Goal: Task Accomplishment & Management: Use online tool/utility

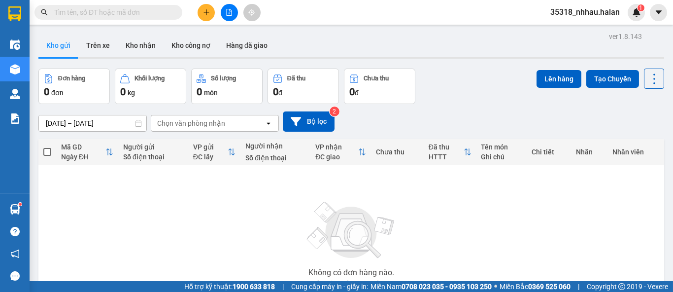
click at [209, 125] on div "Chọn văn phòng nhận" at bounding box center [191, 123] width 68 height 10
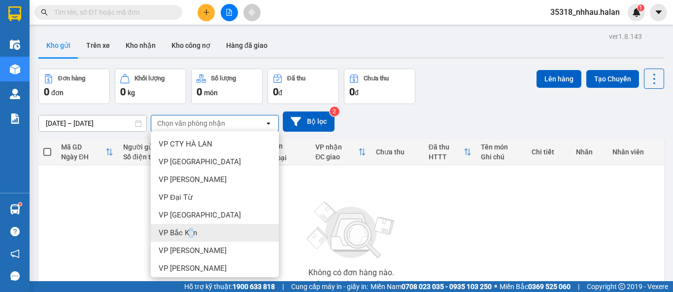
click at [189, 236] on span "VP Bắc Kạn" at bounding box center [178, 233] width 38 height 10
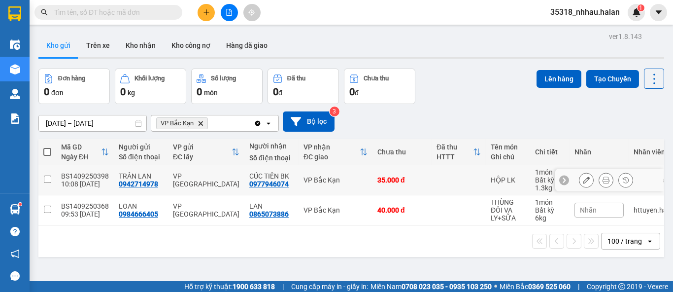
drag, startPoint x: 325, startPoint y: 183, endPoint x: 332, endPoint y: 212, distance: 29.5
click at [325, 184] on div "VP Bắc Kạn" at bounding box center [336, 180] width 64 height 8
checkbox input "true"
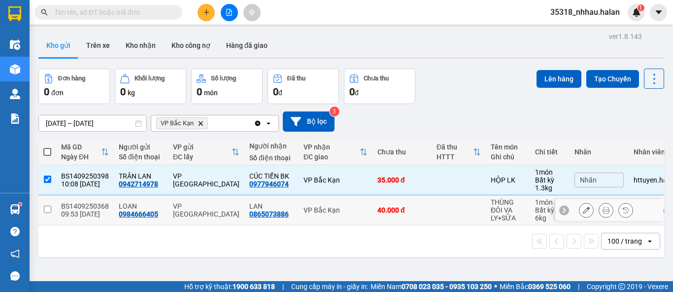
drag, startPoint x: 332, startPoint y: 212, endPoint x: 346, endPoint y: 197, distance: 20.2
click at [332, 211] on div "VP Bắc Kạn" at bounding box center [336, 210] width 64 height 8
checkbox input "true"
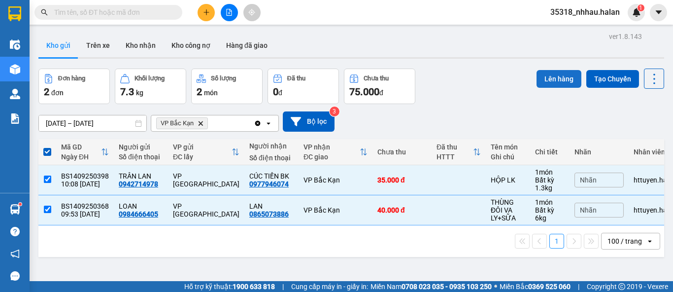
click at [549, 74] on button "Lên hàng" at bounding box center [559, 79] width 45 height 18
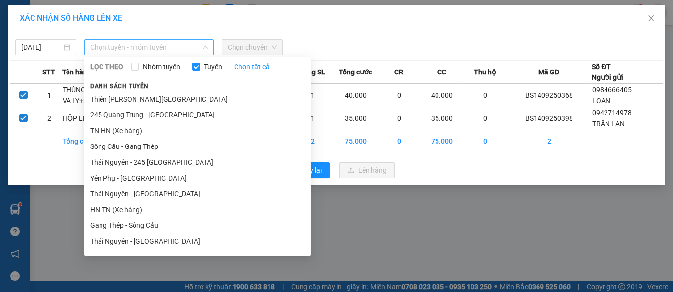
click at [125, 48] on span "Chọn tuyến - nhóm tuyến" at bounding box center [149, 47] width 118 height 15
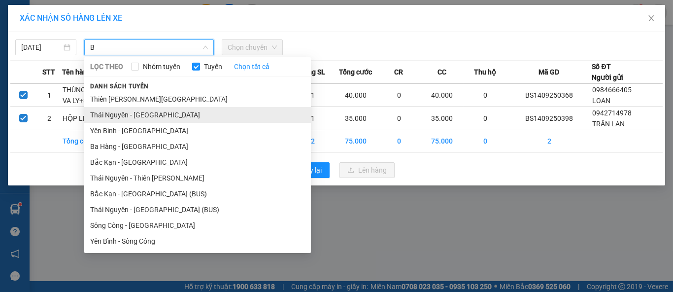
type input "B"
click at [151, 114] on li "Thái Nguyên - [GEOGRAPHIC_DATA]" at bounding box center [197, 115] width 227 height 16
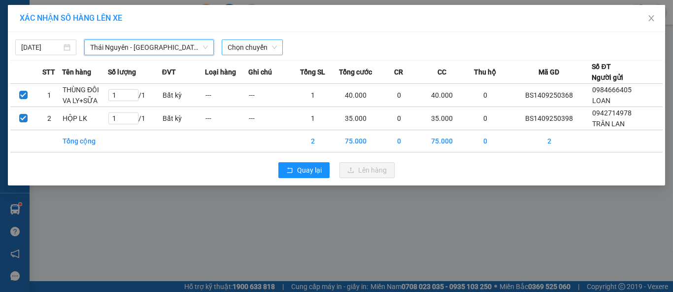
click at [235, 53] on span "Chọn chuyến" at bounding box center [252, 47] width 49 height 15
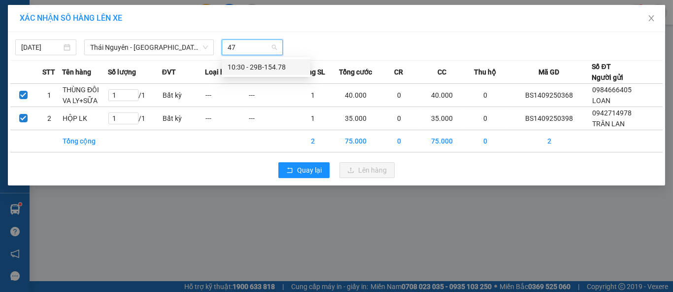
type input "478"
click at [250, 63] on div "10:30 - 29B-154.78" at bounding box center [266, 67] width 77 height 11
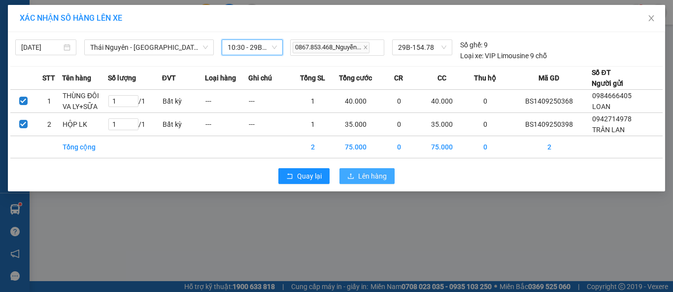
click at [377, 171] on span "Lên hàng" at bounding box center [372, 176] width 29 height 11
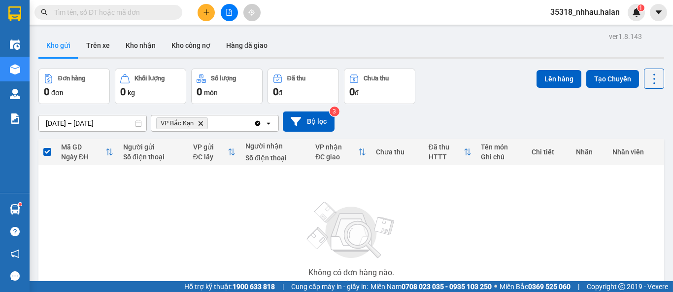
click at [202, 122] on icon "Delete" at bounding box center [201, 123] width 6 height 6
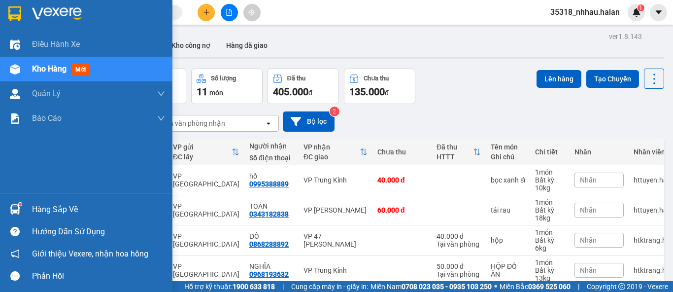
click at [20, 201] on div at bounding box center [14, 209] width 17 height 17
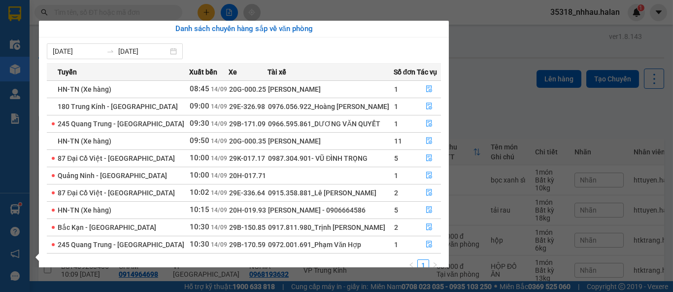
click at [480, 87] on section "Kết quả tìm kiếm ( 0 ) Bộ lọc No Data 35318_nhhau.halan 1 Điều hành xe Kho hàng…" at bounding box center [336, 146] width 673 height 292
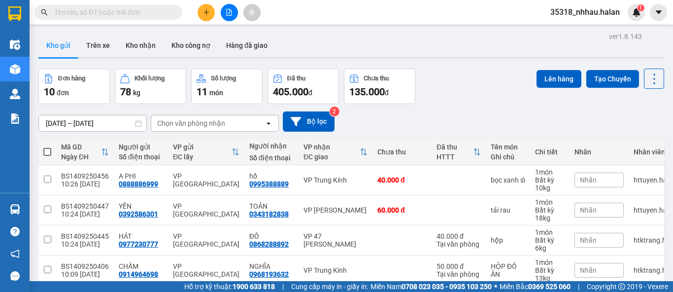
click at [224, 123] on div "Chọn văn phòng nhận" at bounding box center [207, 123] width 113 height 16
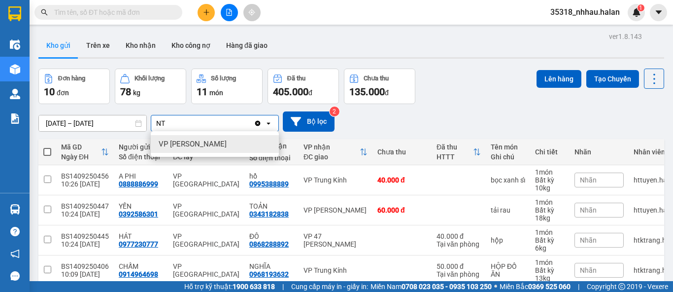
type input "NT"
click at [202, 143] on span "VP [PERSON_NAME]" at bounding box center [193, 144] width 68 height 10
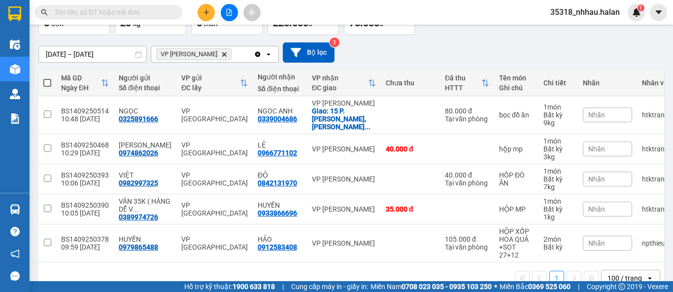
scroll to position [87, 0]
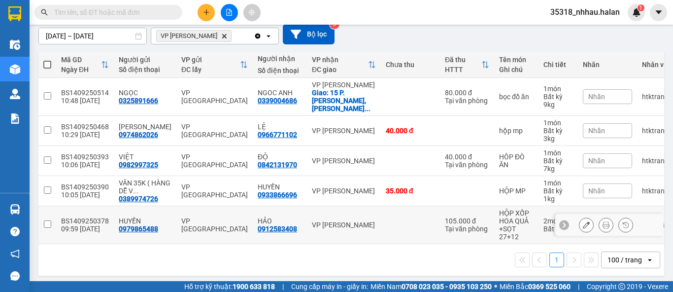
click at [329, 221] on div "VP [PERSON_NAME]" at bounding box center [344, 225] width 64 height 8
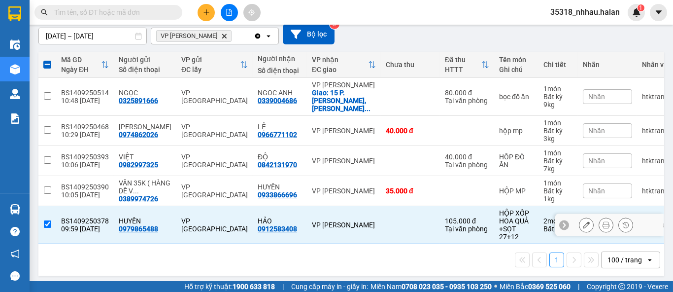
click at [315, 221] on div "VP [PERSON_NAME]" at bounding box center [344, 225] width 64 height 8
checkbox input "false"
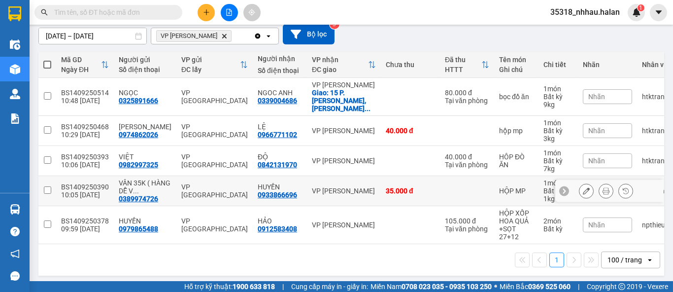
click at [333, 187] on div "VP [PERSON_NAME]" at bounding box center [344, 191] width 64 height 8
checkbox input "true"
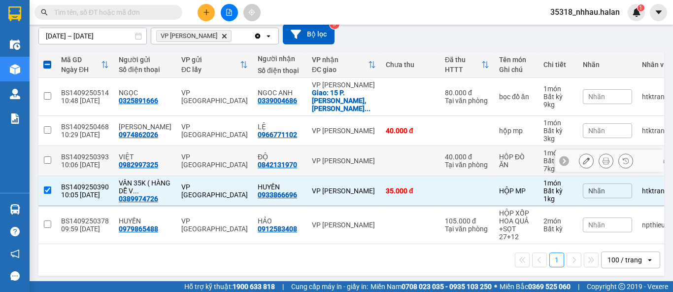
click at [347, 157] on div "VP [PERSON_NAME]" at bounding box center [344, 161] width 64 height 8
checkbox input "true"
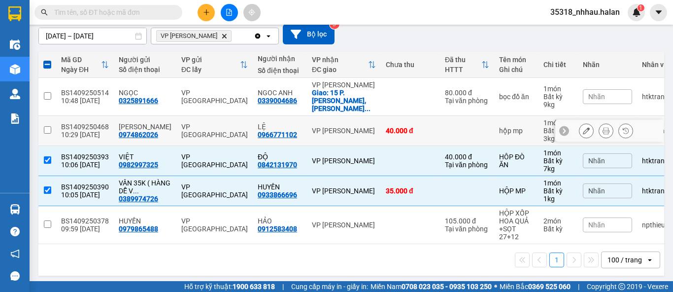
click at [381, 122] on td "40.000 đ" at bounding box center [410, 131] width 59 height 30
checkbox input "true"
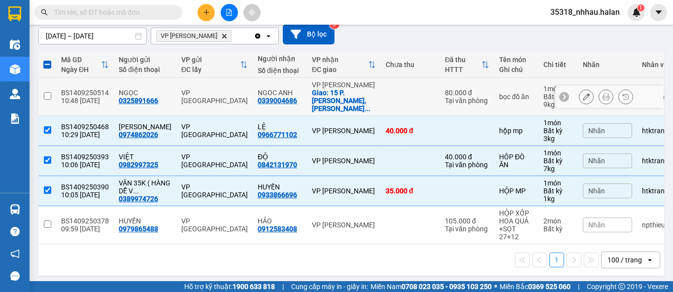
click at [410, 94] on td at bounding box center [410, 97] width 59 height 38
checkbox input "true"
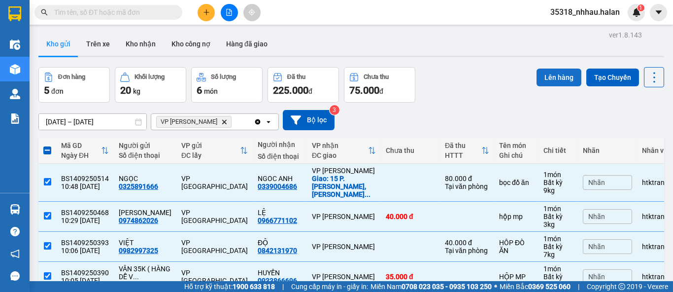
scroll to position [0, 0]
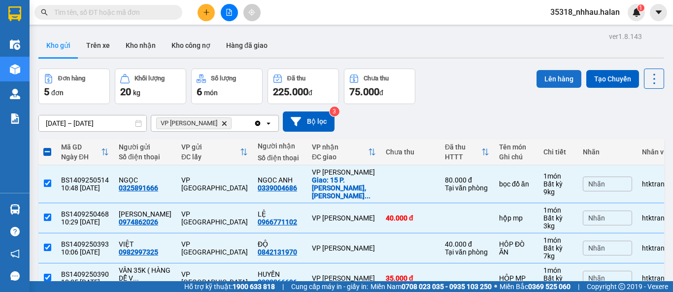
click at [540, 77] on button "Lên hàng" at bounding box center [559, 79] width 45 height 18
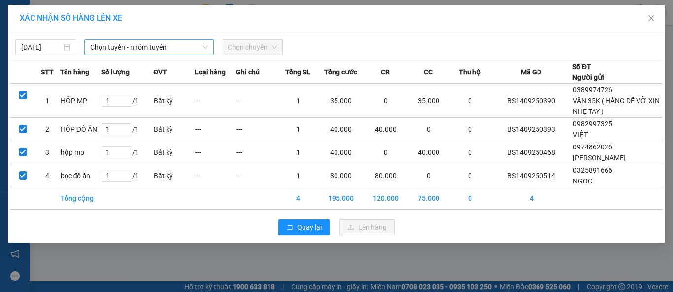
click at [161, 53] on span "Chọn tuyến - nhóm tuyến" at bounding box center [149, 47] width 118 height 15
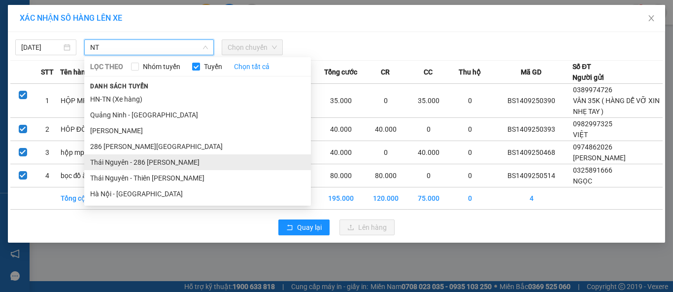
type input "NT"
click at [169, 155] on li "Thái Nguyên - 286 [PERSON_NAME]" at bounding box center [197, 162] width 227 height 16
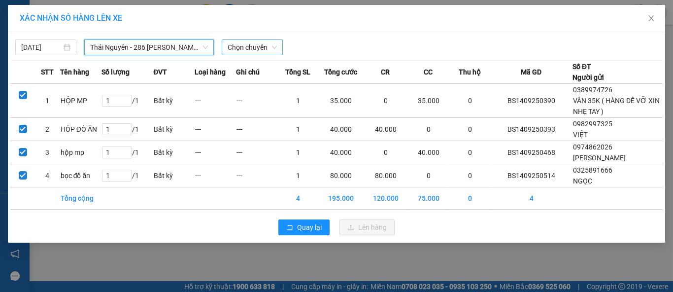
click at [247, 53] on span "Chọn chuyến" at bounding box center [252, 47] width 49 height 15
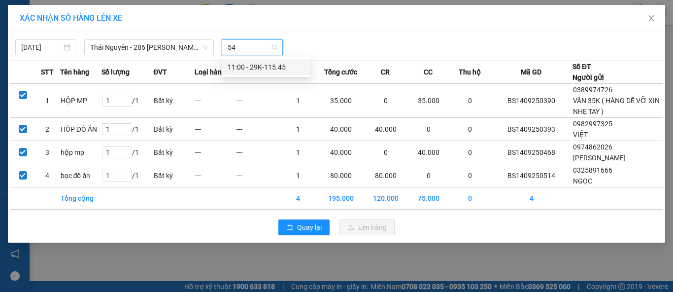
type input "545"
click at [263, 68] on div "11:00 - 29K-115.45" at bounding box center [266, 67] width 77 height 11
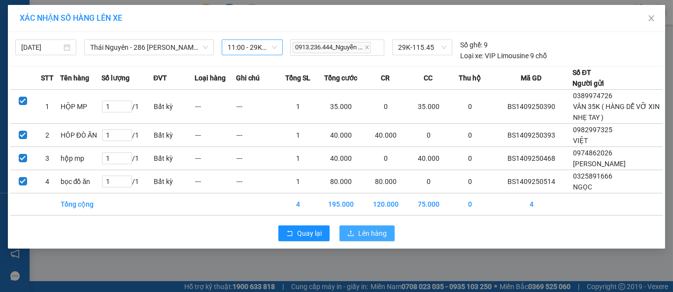
click at [360, 230] on span "Lên hàng" at bounding box center [372, 233] width 29 height 11
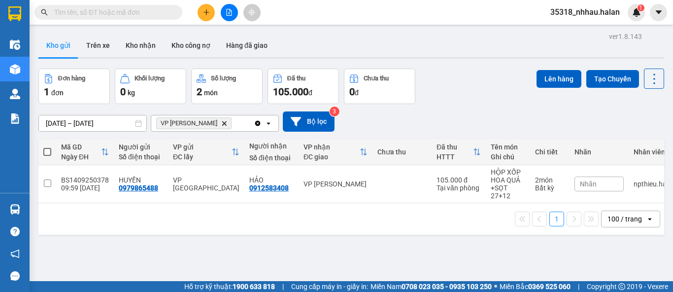
click at [259, 123] on icon "Clear all" at bounding box center [257, 122] width 5 height 5
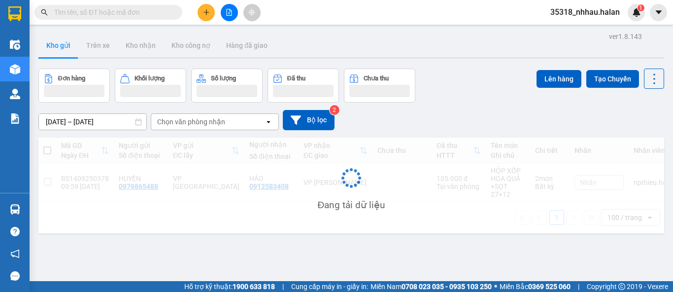
click at [236, 122] on div "Chọn văn phòng nhận" at bounding box center [207, 122] width 113 height 16
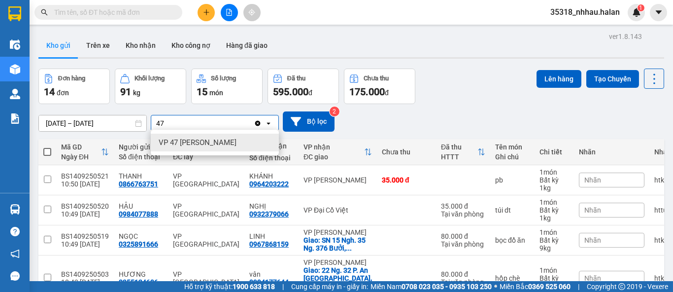
type input "47"
click at [207, 146] on span "VP 47 [PERSON_NAME]" at bounding box center [198, 143] width 78 height 10
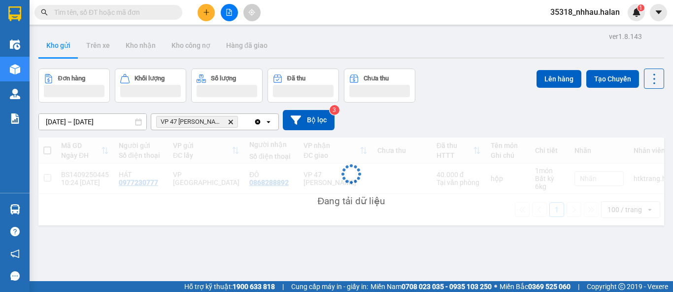
click at [246, 125] on div "VP 47 [PERSON_NAME]" at bounding box center [202, 122] width 103 height 16
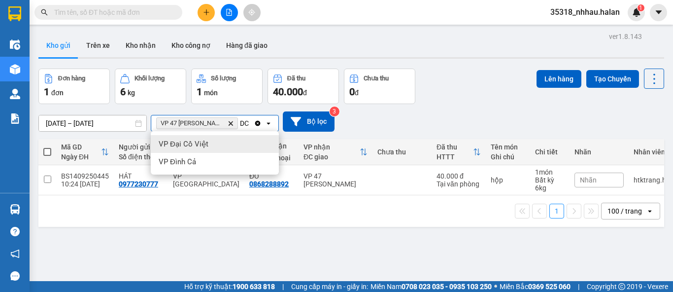
type input "DC"
click at [222, 139] on div "VP Đại Cồ Việt" at bounding box center [215, 144] width 128 height 18
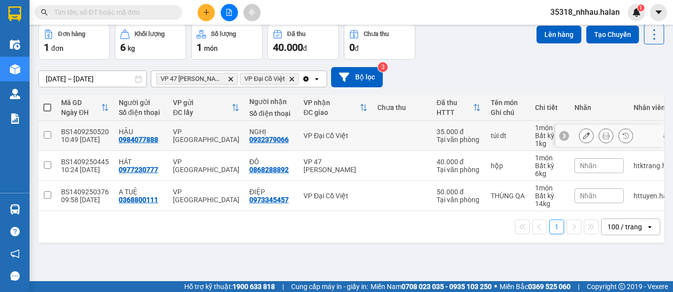
scroll to position [45, 0]
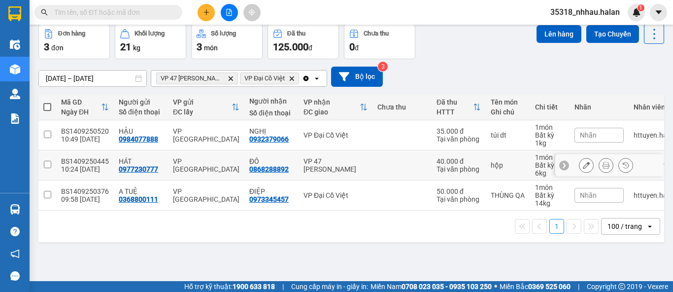
click at [459, 173] on div "Tại văn phòng" at bounding box center [459, 169] width 44 height 8
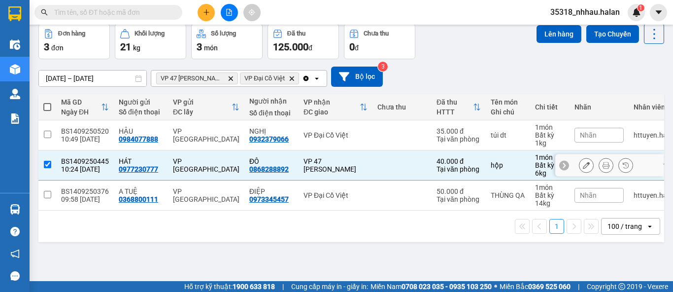
checkbox input "true"
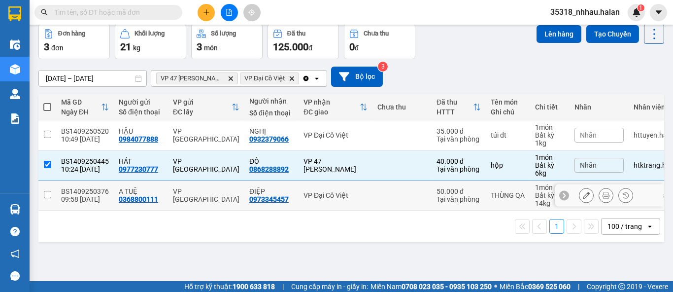
click at [460, 193] on div "50.000 đ" at bounding box center [459, 191] width 44 height 8
checkbox input "true"
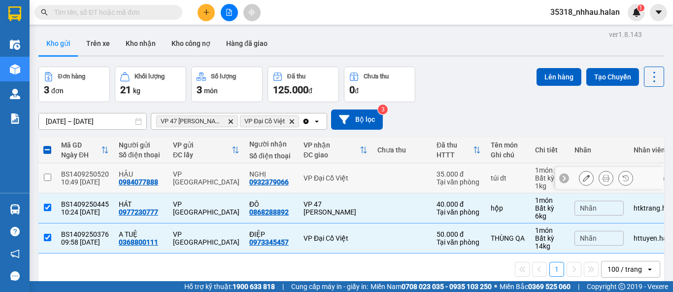
scroll to position [0, 0]
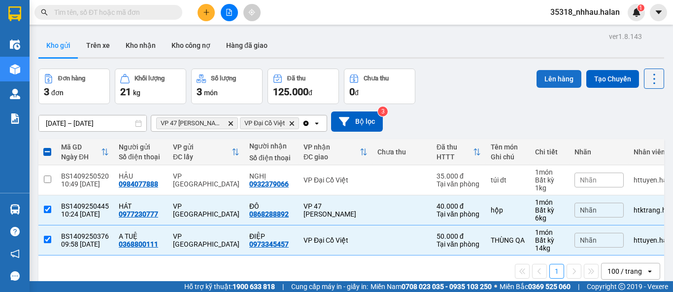
click at [537, 79] on button "Lên hàng" at bounding box center [559, 79] width 45 height 18
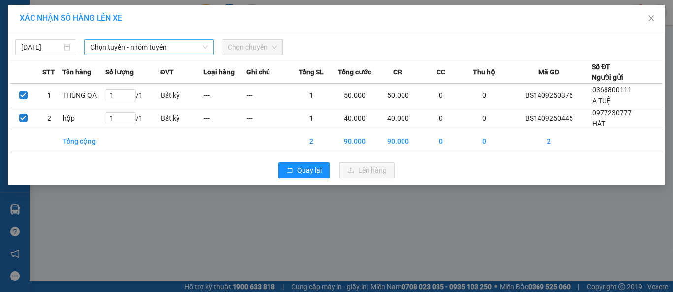
click at [148, 51] on span "Chọn tuyến - nhóm tuyến" at bounding box center [149, 47] width 118 height 15
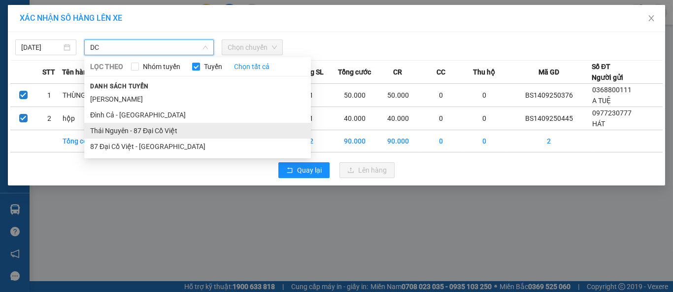
type input "DC"
click at [174, 132] on li "Thái Nguyên - 87 Đại Cồ Việt" at bounding box center [197, 131] width 227 height 16
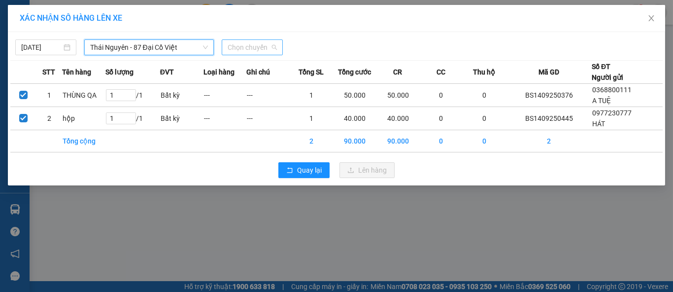
click at [252, 53] on span "Chọn chuyến" at bounding box center [252, 47] width 49 height 15
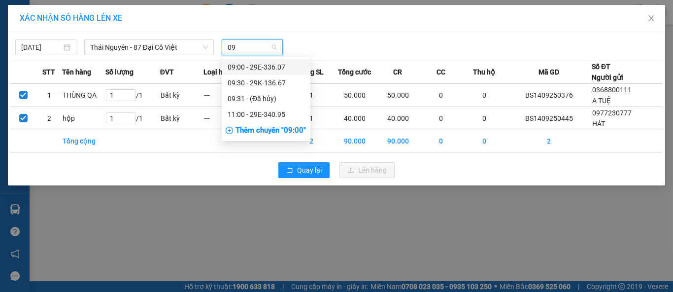
type input "095"
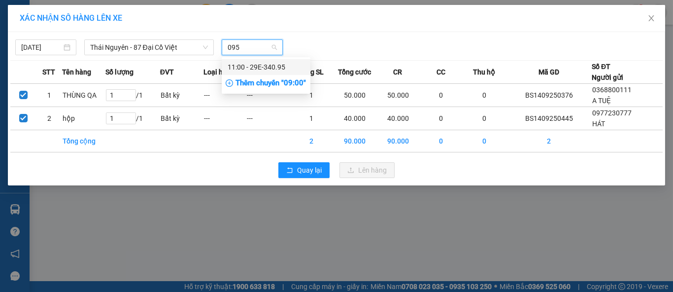
click at [273, 68] on div "11:00 - 29E-340.95" at bounding box center [266, 67] width 77 height 11
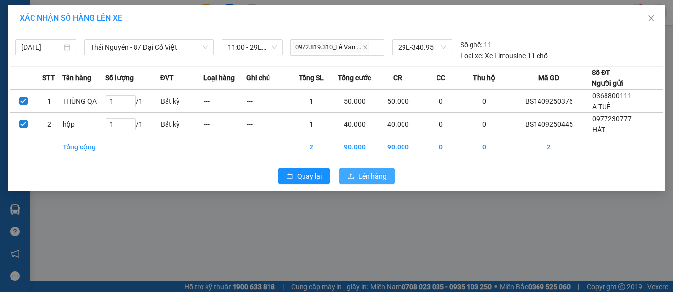
click at [360, 174] on span "Lên hàng" at bounding box center [372, 176] width 29 height 11
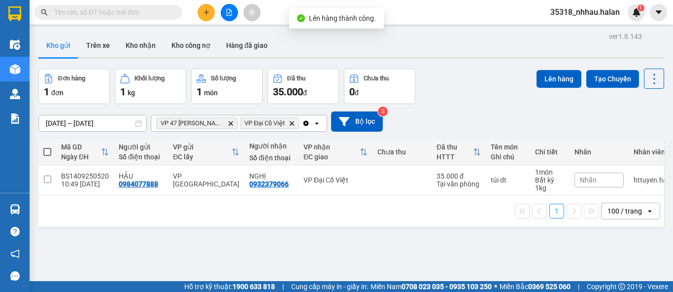
click at [305, 123] on icon "Clear all" at bounding box center [306, 122] width 5 height 5
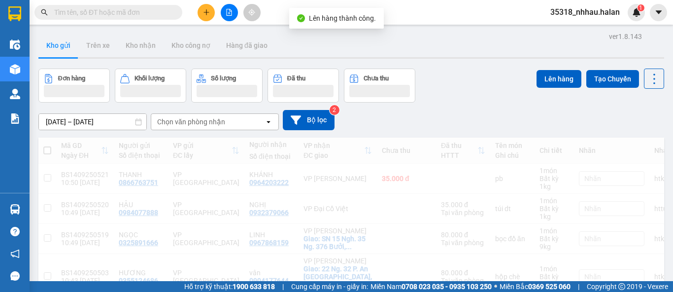
click at [237, 123] on div "Chọn văn phòng nhận" at bounding box center [207, 122] width 113 height 16
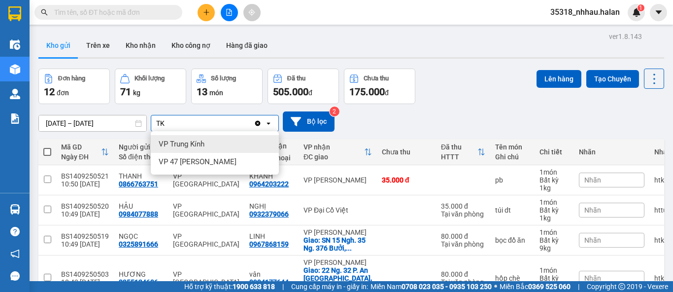
type input "TK"
click at [219, 141] on div "VP Trung Kính" at bounding box center [215, 144] width 128 height 18
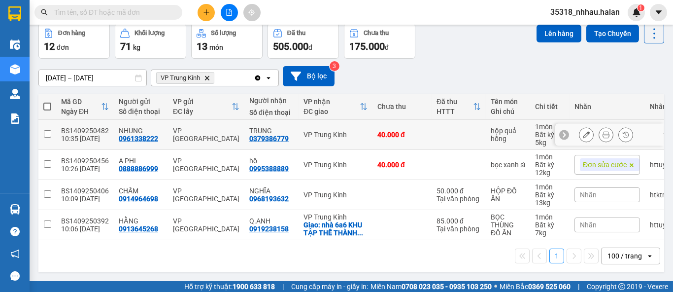
scroll to position [47, 0]
click at [304, 132] on div "VP Trung Kính" at bounding box center [336, 135] width 64 height 8
checkbox input "true"
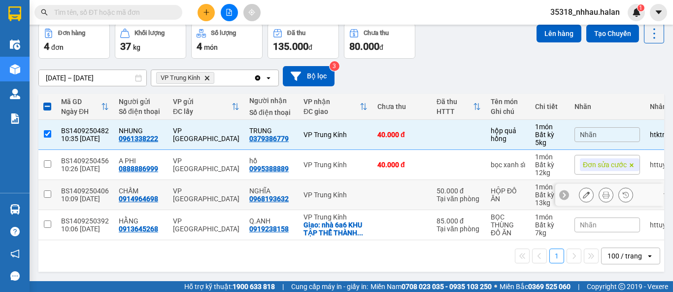
drag, startPoint x: 307, startPoint y: 196, endPoint x: 316, endPoint y: 229, distance: 33.9
click at [308, 196] on div "VP Trung Kính" at bounding box center [336, 195] width 64 height 8
checkbox input "true"
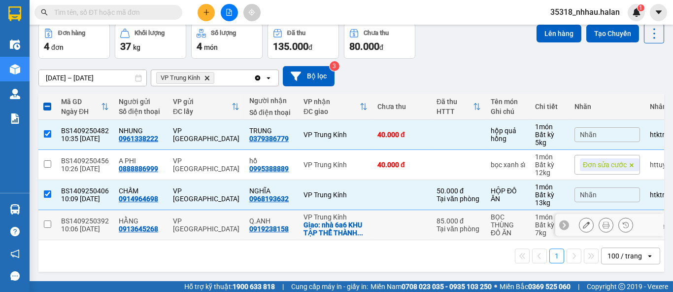
click at [317, 228] on div "Giao: nhà 6a6 KHU TẬP THỂ THÀNH ..." at bounding box center [336, 229] width 64 height 16
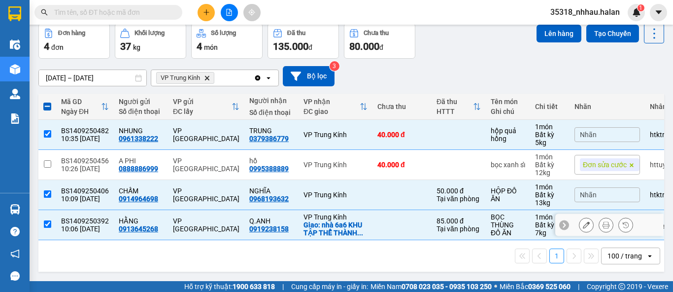
checkbox input "true"
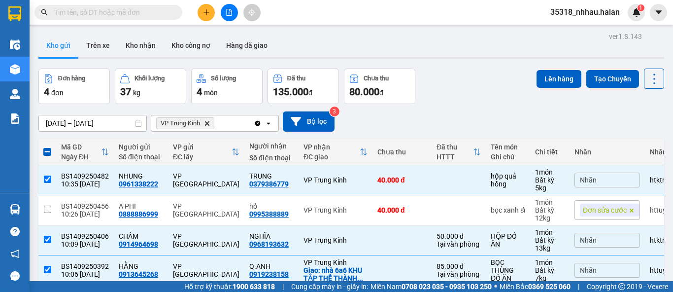
scroll to position [0, 0]
click at [538, 84] on button "Lên hàng" at bounding box center [559, 79] width 45 height 18
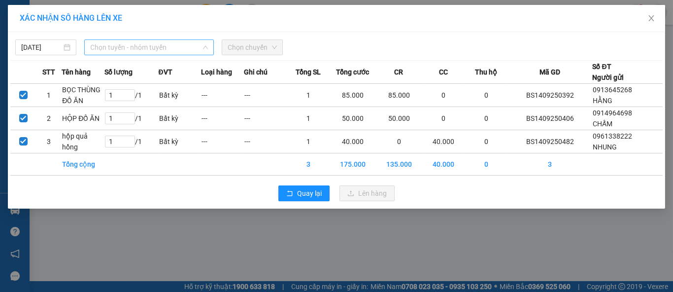
click at [145, 48] on span "Chọn tuyến - nhóm tuyến" at bounding box center [149, 47] width 118 height 15
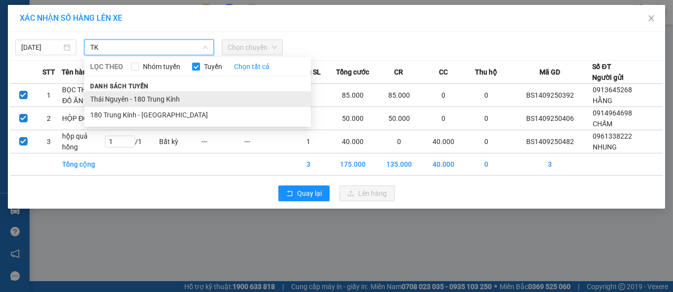
type input "TK"
click at [155, 97] on li "Thái Nguyên - 180 Trung Kính" at bounding box center [197, 99] width 227 height 16
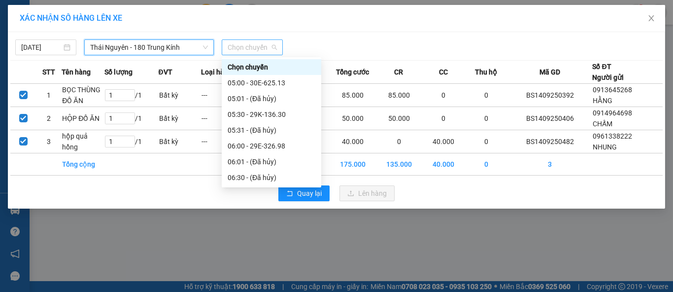
click at [242, 52] on span "Chọn chuyến" at bounding box center [252, 47] width 49 height 15
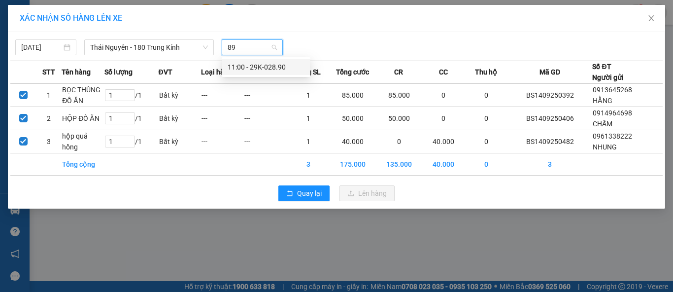
type input "890"
click at [252, 71] on div "11:00 - 29K-028.90" at bounding box center [266, 67] width 77 height 11
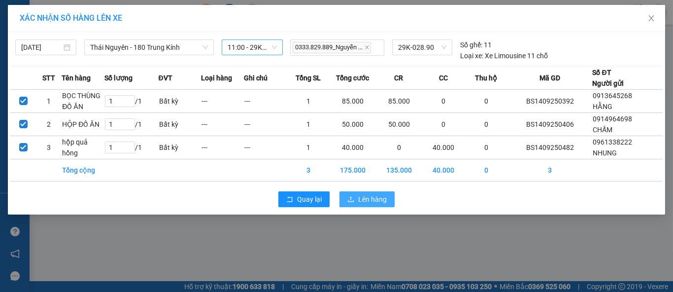
click at [348, 191] on button "Lên hàng" at bounding box center [367, 199] width 55 height 16
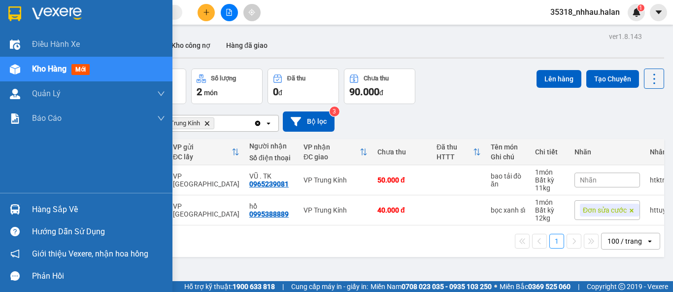
click at [12, 210] on img at bounding box center [15, 209] width 10 height 10
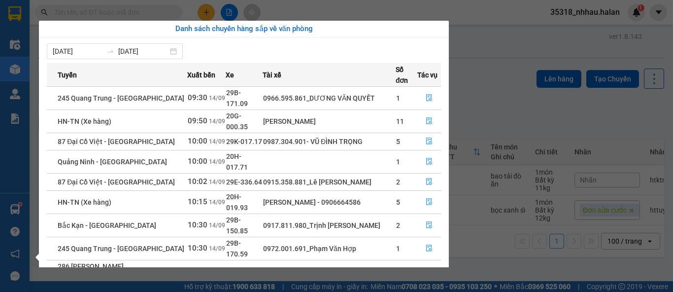
click at [499, 109] on section "Kết quả tìm kiếm ( 0 ) Bộ lọc No Data 35318_nhhau.halan 1 Điều hành xe Kho hàng…" at bounding box center [336, 146] width 673 height 292
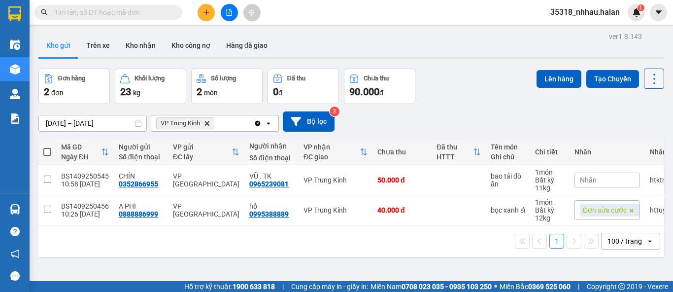
click at [651, 74] on icon at bounding box center [655, 79] width 14 height 14
click at [636, 140] on span "Làm mới" at bounding box center [632, 141] width 27 height 10
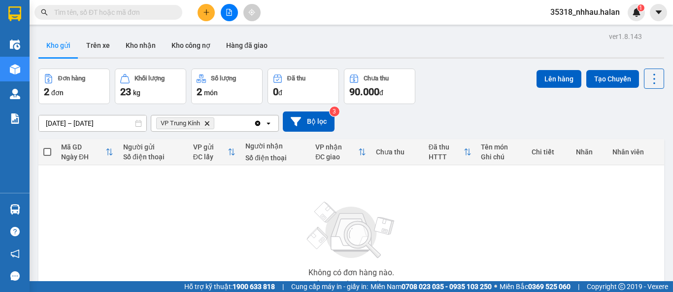
click at [208, 119] on span "VP Trung Kính Delete" at bounding box center [185, 123] width 58 height 12
click at [207, 120] on icon "Delete" at bounding box center [207, 123] width 6 height 6
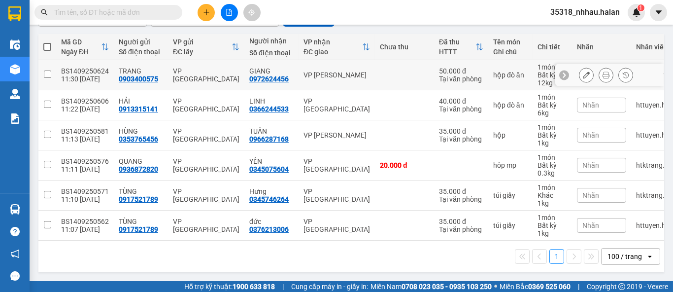
scroll to position [109, 0]
click at [306, 132] on div "VP [PERSON_NAME]" at bounding box center [337, 135] width 67 height 8
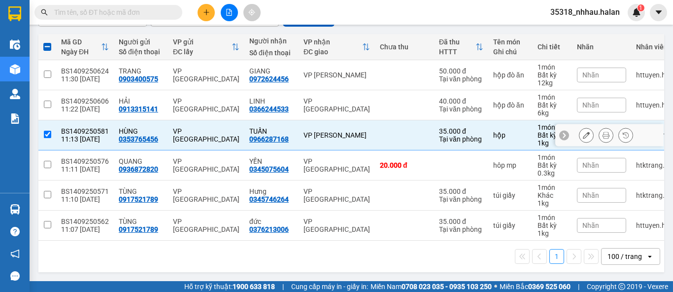
click at [313, 135] on div "VP [PERSON_NAME]" at bounding box center [337, 135] width 67 height 8
checkbox input "false"
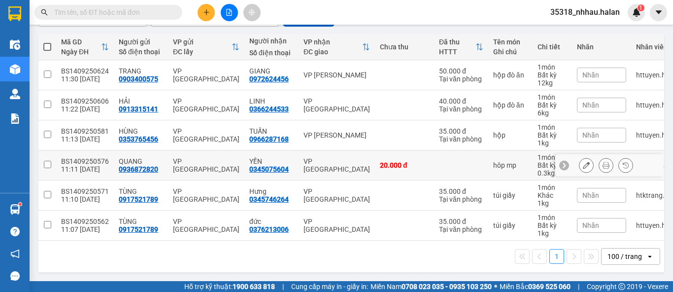
click at [309, 162] on div "VP [GEOGRAPHIC_DATA]" at bounding box center [337, 165] width 67 height 16
checkbox input "true"
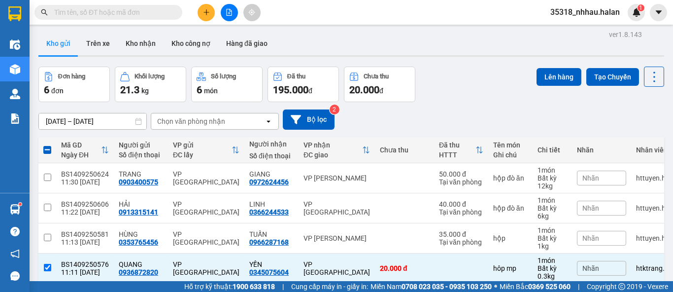
scroll to position [0, 0]
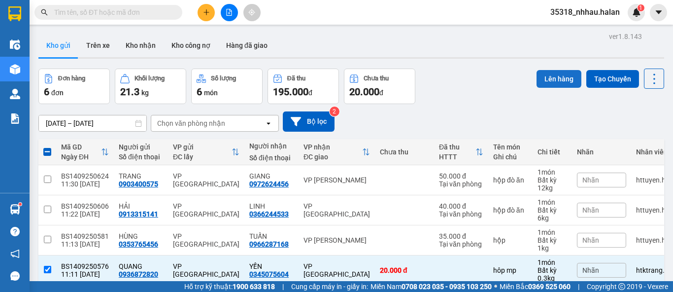
click at [537, 86] on button "Lên hàng" at bounding box center [559, 79] width 45 height 18
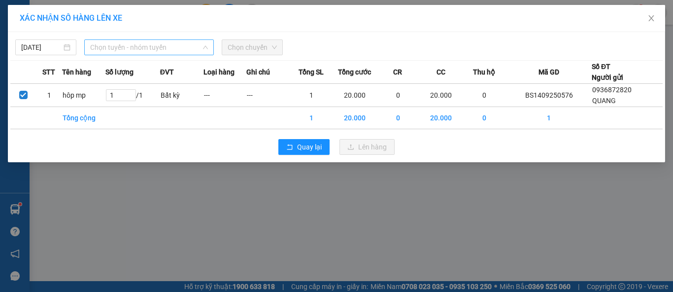
click at [158, 50] on span "Chọn tuyến - nhóm tuyến" at bounding box center [149, 47] width 118 height 15
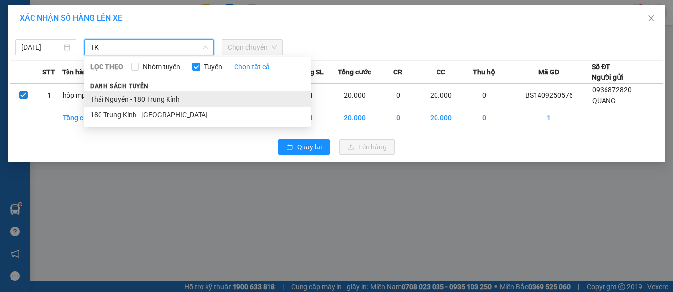
type input "TK"
click at [161, 101] on li "Thái Nguyên - 180 Trung Kính" at bounding box center [197, 99] width 227 height 16
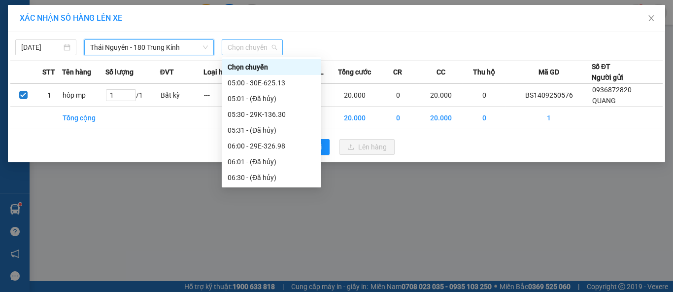
click at [236, 49] on span "Chọn chuyến" at bounding box center [252, 47] width 49 height 15
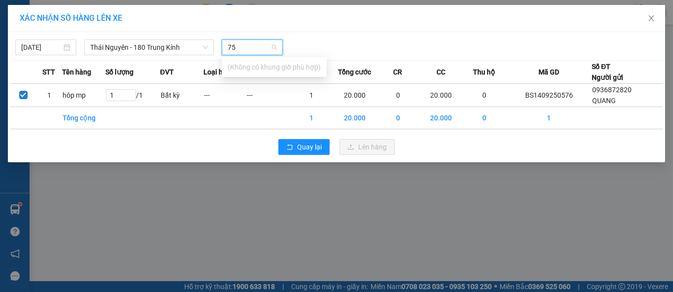
type input "7"
type input "745"
click at [264, 69] on div "11:30 - 29E-387.45" at bounding box center [266, 67] width 77 height 11
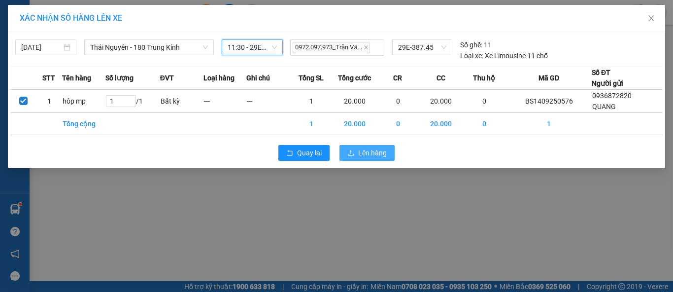
click at [355, 150] on button "Lên hàng" at bounding box center [367, 153] width 55 height 16
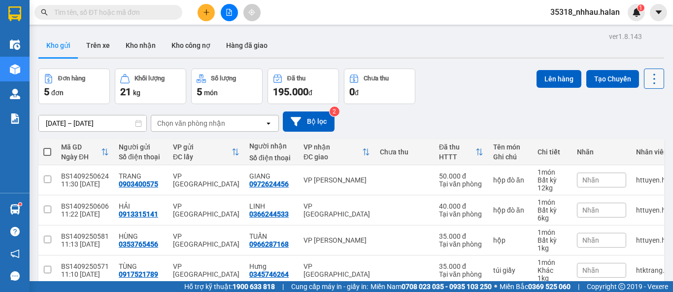
click at [649, 87] on button at bounding box center [654, 79] width 20 height 20
click at [633, 145] on li "Làm mới" at bounding box center [629, 141] width 74 height 18
click at [651, 85] on icon at bounding box center [655, 79] width 14 height 14
click at [626, 140] on span "Làm mới" at bounding box center [632, 141] width 27 height 10
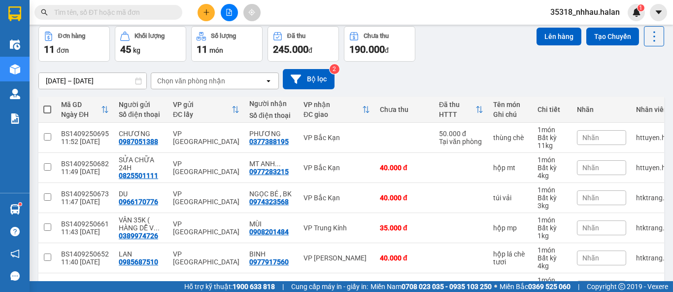
scroll to position [42, 0]
click at [648, 38] on icon at bounding box center [655, 37] width 14 height 14
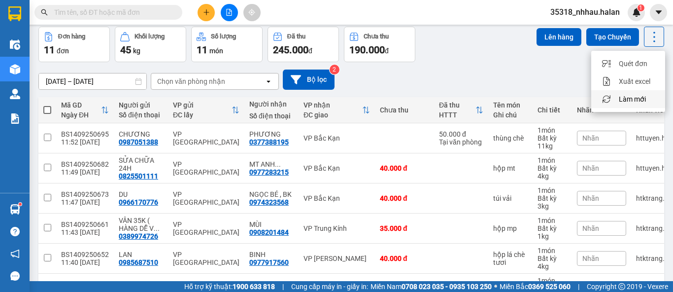
click at [625, 97] on span "Làm mới" at bounding box center [632, 99] width 27 height 10
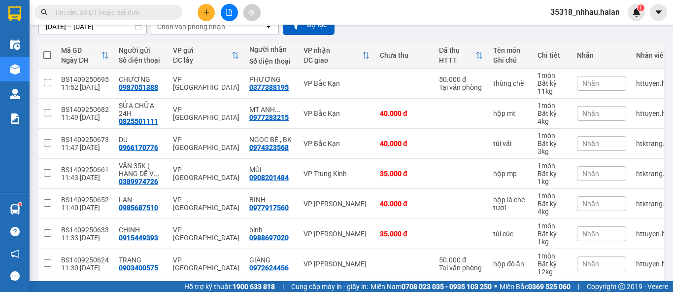
scroll to position [0, 0]
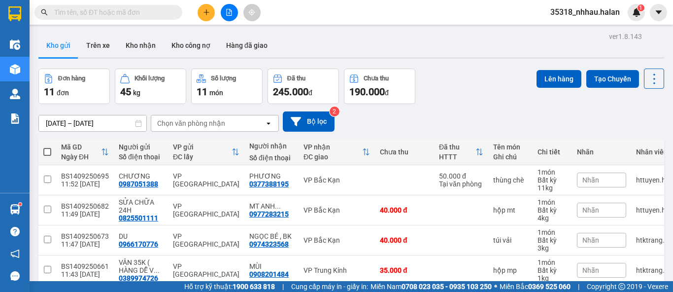
drag, startPoint x: 643, startPoint y: 77, endPoint x: 643, endPoint y: 89, distance: 11.3
click at [648, 77] on icon at bounding box center [655, 79] width 14 height 14
click at [628, 141] on span "Làm mới" at bounding box center [632, 141] width 27 height 10
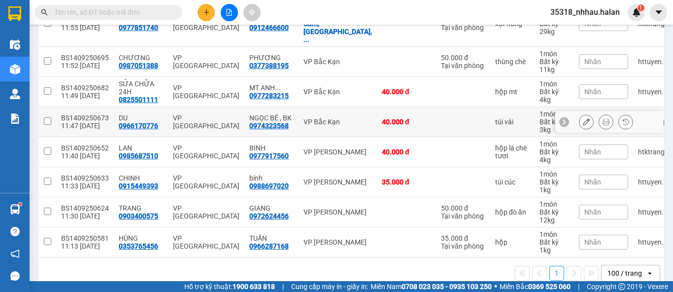
scroll to position [166, 0]
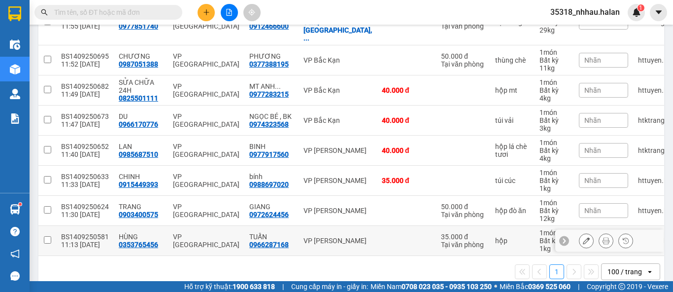
click at [317, 237] on div "VP [PERSON_NAME]" at bounding box center [338, 241] width 69 height 8
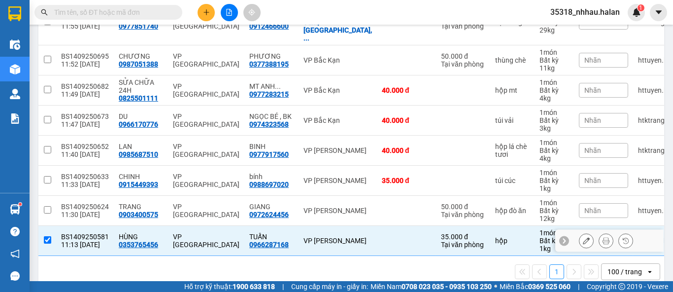
checkbox input "true"
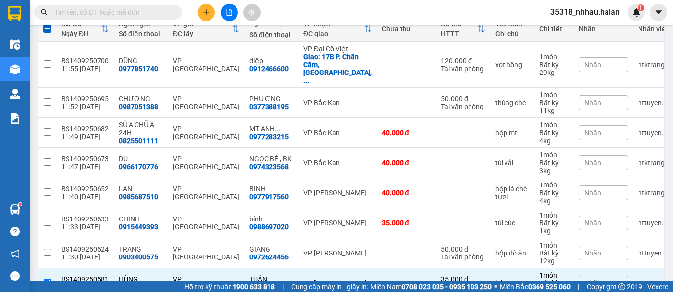
scroll to position [1, 0]
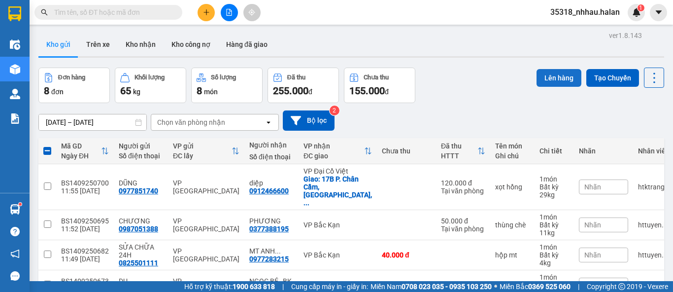
click at [553, 76] on button "Lên hàng" at bounding box center [559, 78] width 45 height 18
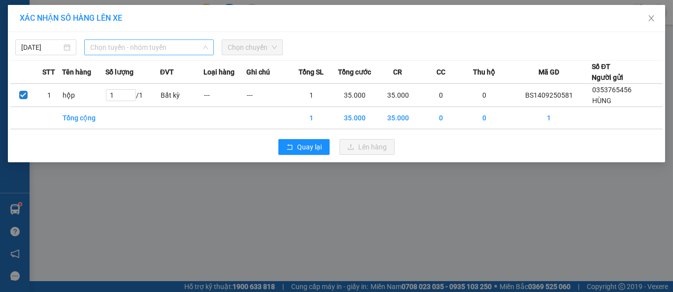
click at [130, 50] on span "Chọn tuyến - nhóm tuyến" at bounding box center [149, 47] width 118 height 15
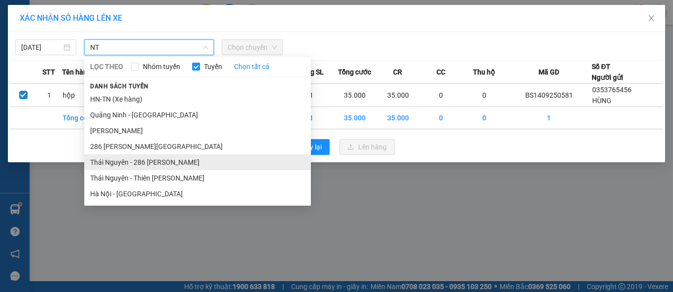
type input "NT"
click at [162, 162] on li "Thái Nguyên - 286 [PERSON_NAME]" at bounding box center [197, 162] width 227 height 16
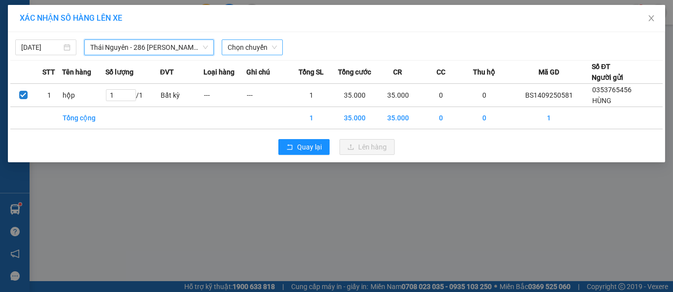
click at [247, 55] on div "Chọn chuyến" at bounding box center [252, 47] width 61 height 16
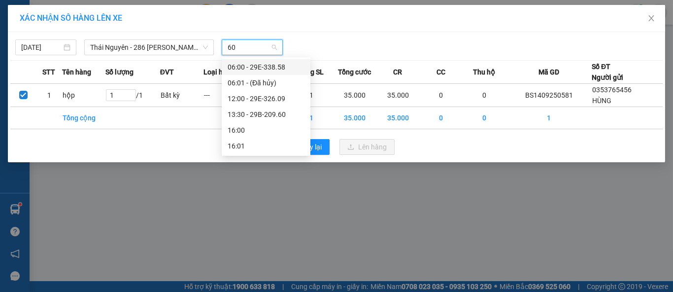
type input "609"
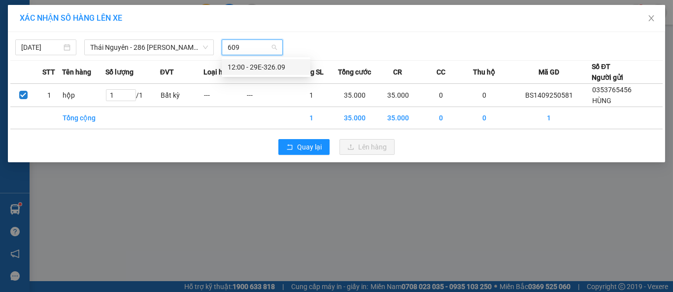
click at [272, 73] on div "12:00 - 29E-326.09" at bounding box center [266, 67] width 89 height 16
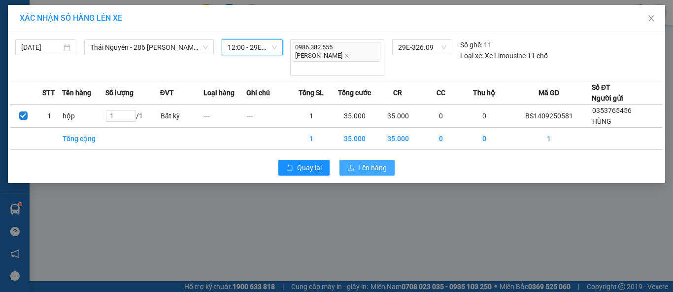
click at [379, 162] on span "Lên hàng" at bounding box center [372, 167] width 29 height 11
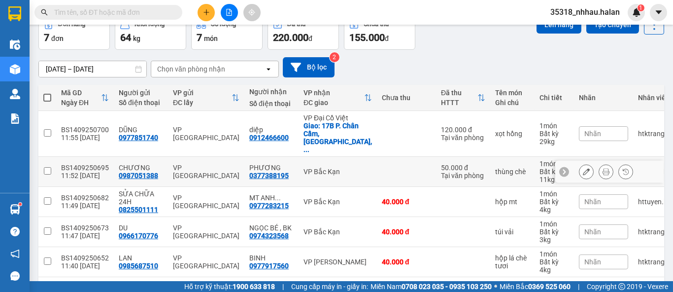
scroll to position [54, 0]
click at [213, 64] on div "Chọn văn phòng nhận" at bounding box center [191, 69] width 68 height 10
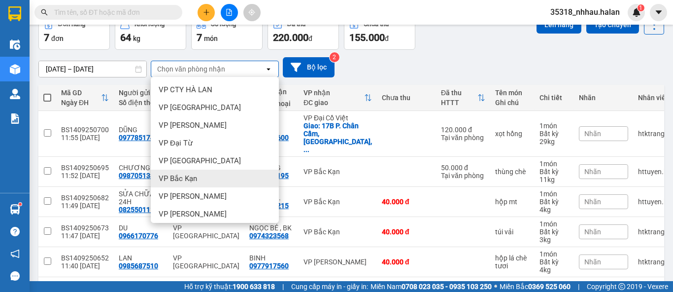
click at [182, 177] on span "VP Bắc Kạn" at bounding box center [178, 179] width 38 height 10
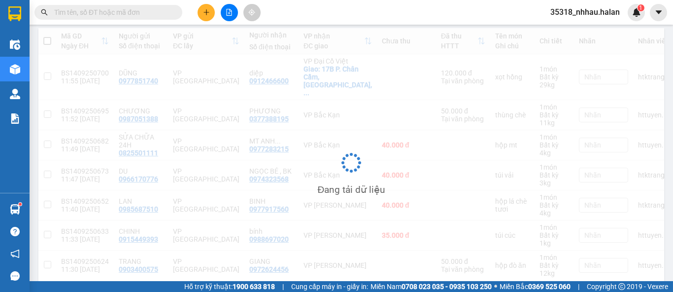
scroll to position [45, 0]
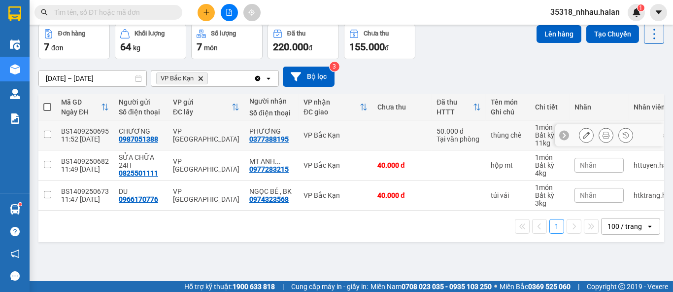
drag, startPoint x: 352, startPoint y: 135, endPoint x: 354, endPoint y: 153, distance: 18.5
click at [353, 142] on td "VP Bắc Kạn" at bounding box center [336, 135] width 74 height 30
checkbox input "true"
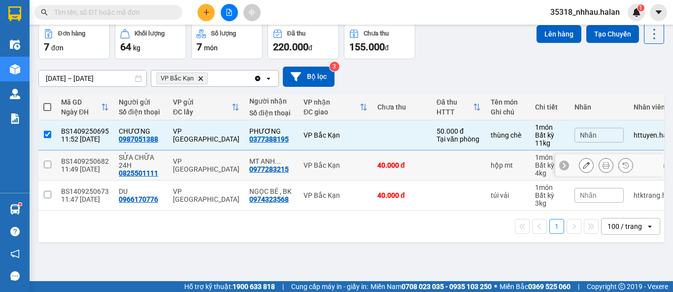
click at [355, 176] on td "VP Bắc Kạn" at bounding box center [336, 165] width 74 height 30
checkbox input "true"
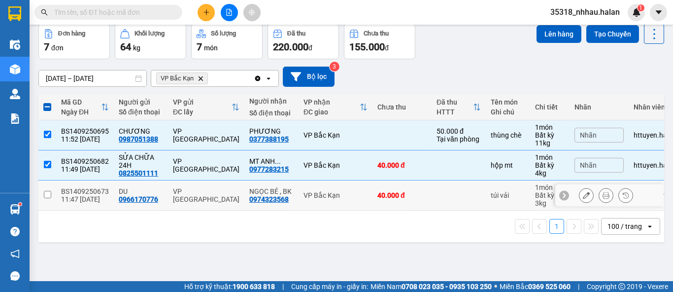
click at [355, 194] on div "VP Bắc Kạn" at bounding box center [336, 195] width 64 height 8
checkbox input "true"
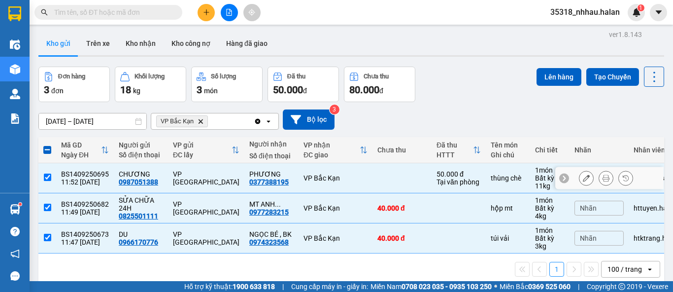
scroll to position [0, 0]
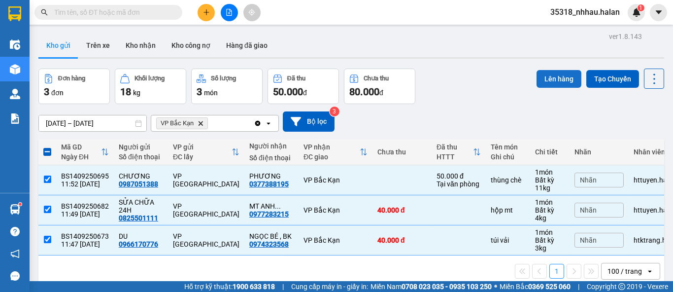
click at [552, 78] on button "Lên hàng" at bounding box center [559, 79] width 45 height 18
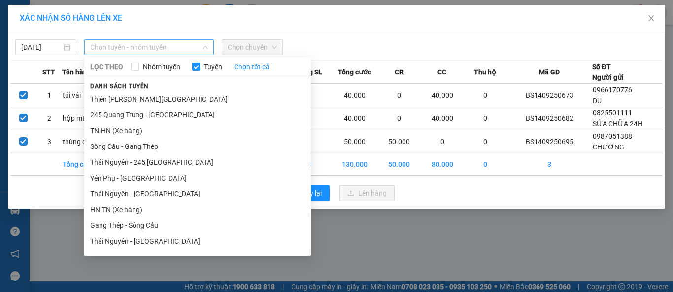
click at [153, 43] on span "Chọn tuyến - nhóm tuyến" at bounding box center [149, 47] width 118 height 15
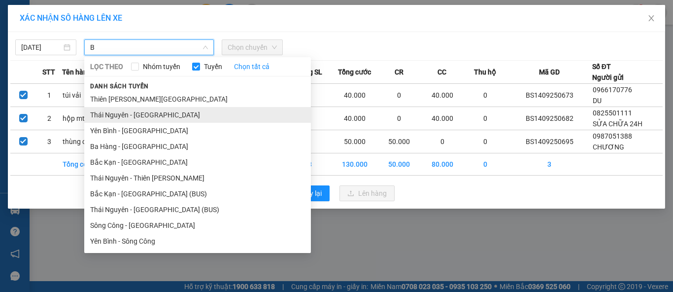
type input "B"
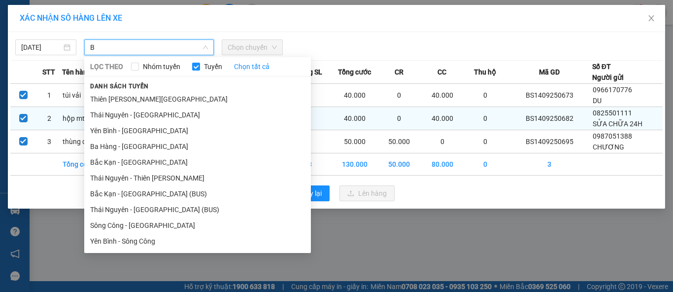
click at [145, 109] on li "Thái Nguyên - [GEOGRAPHIC_DATA]" at bounding box center [197, 115] width 227 height 16
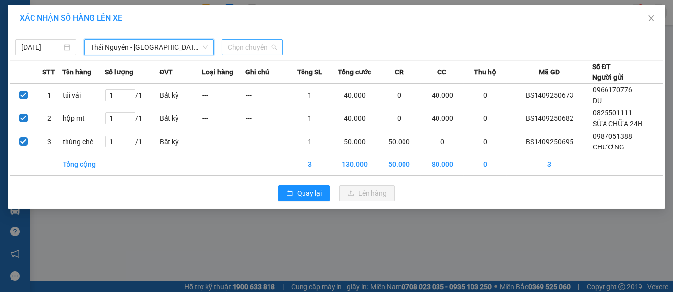
click at [258, 48] on span "Chọn chuyến" at bounding box center [252, 47] width 49 height 15
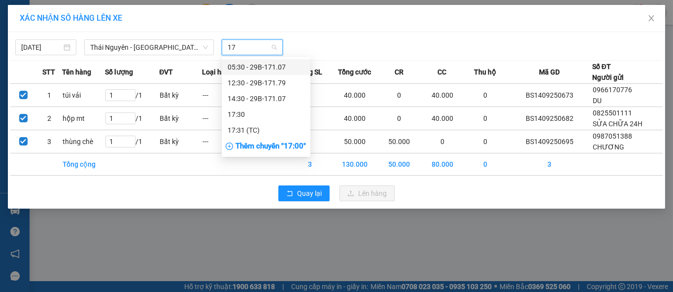
type input "179"
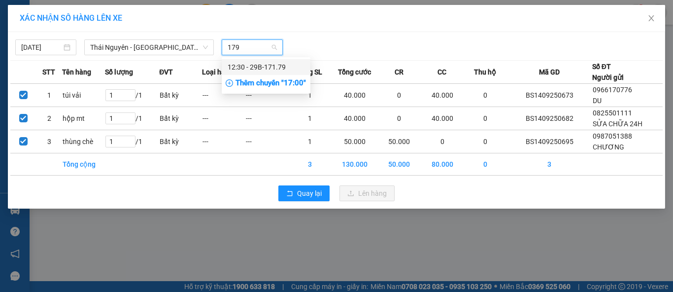
click at [292, 66] on div "12:30 - 29B-171.79" at bounding box center [266, 67] width 77 height 11
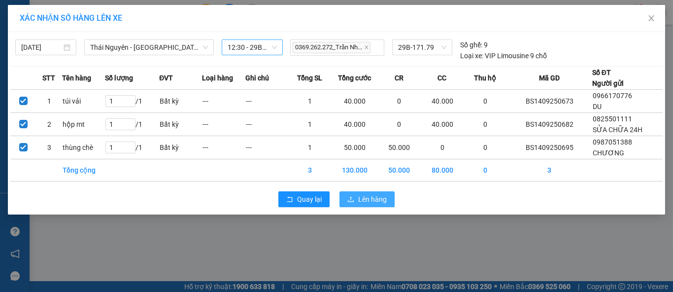
click at [380, 196] on span "Lên hàng" at bounding box center [372, 199] width 29 height 11
